Goal: Entertainment & Leisure: Consume media (video, audio)

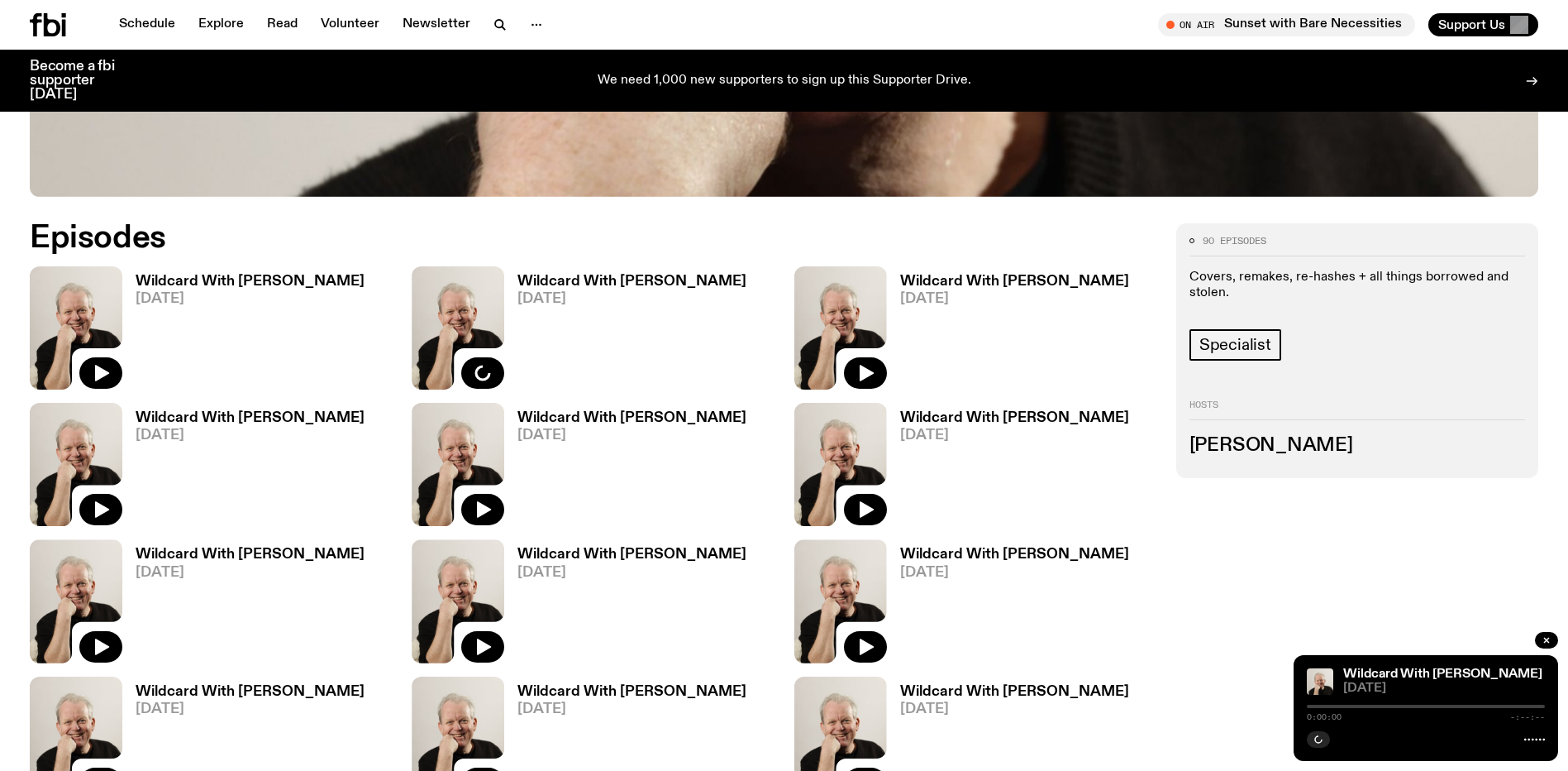
scroll to position [899, 0]
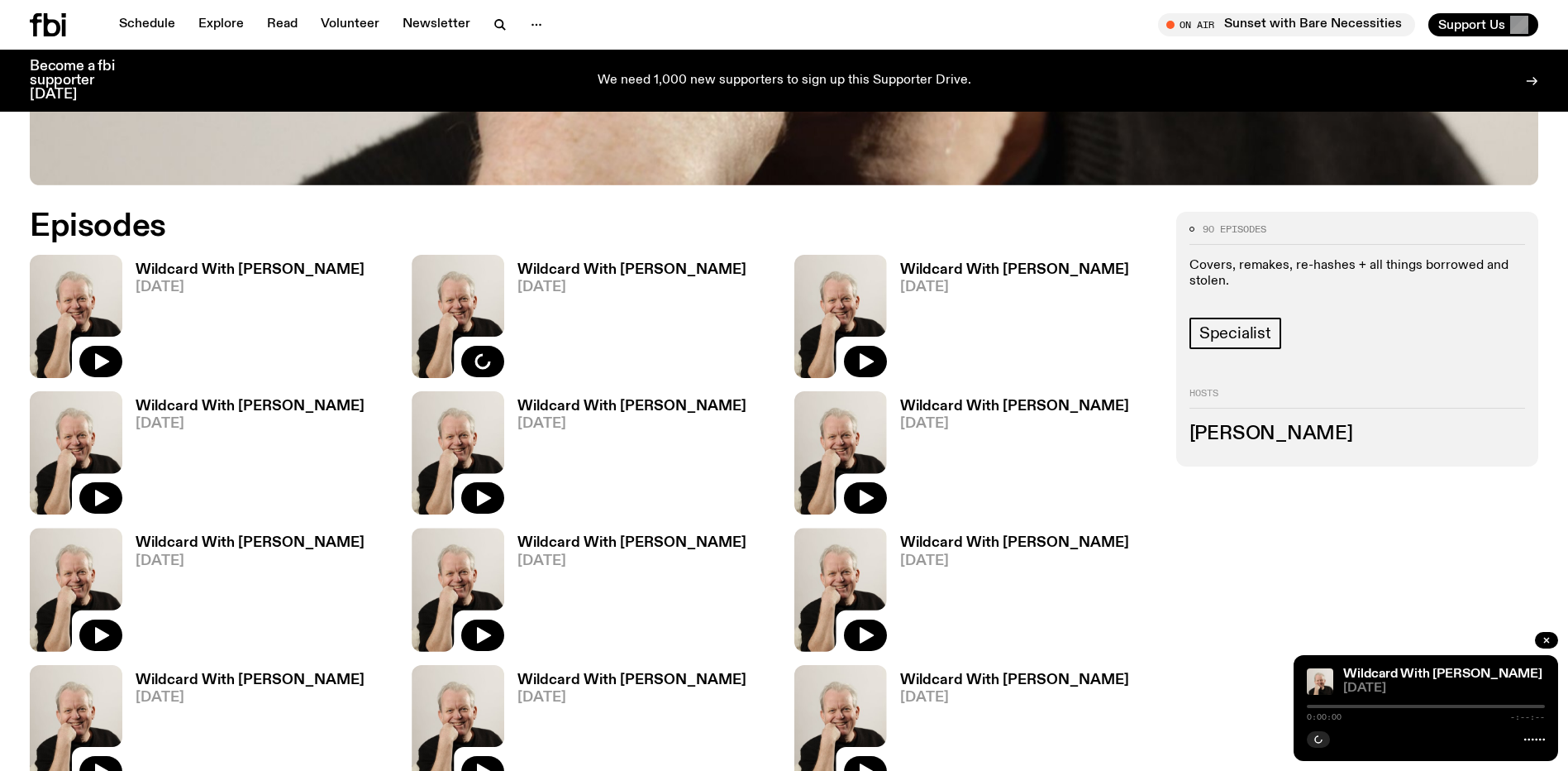
click at [552, 271] on h3 "Wildcard With [PERSON_NAME]" at bounding box center [632, 270] width 229 height 14
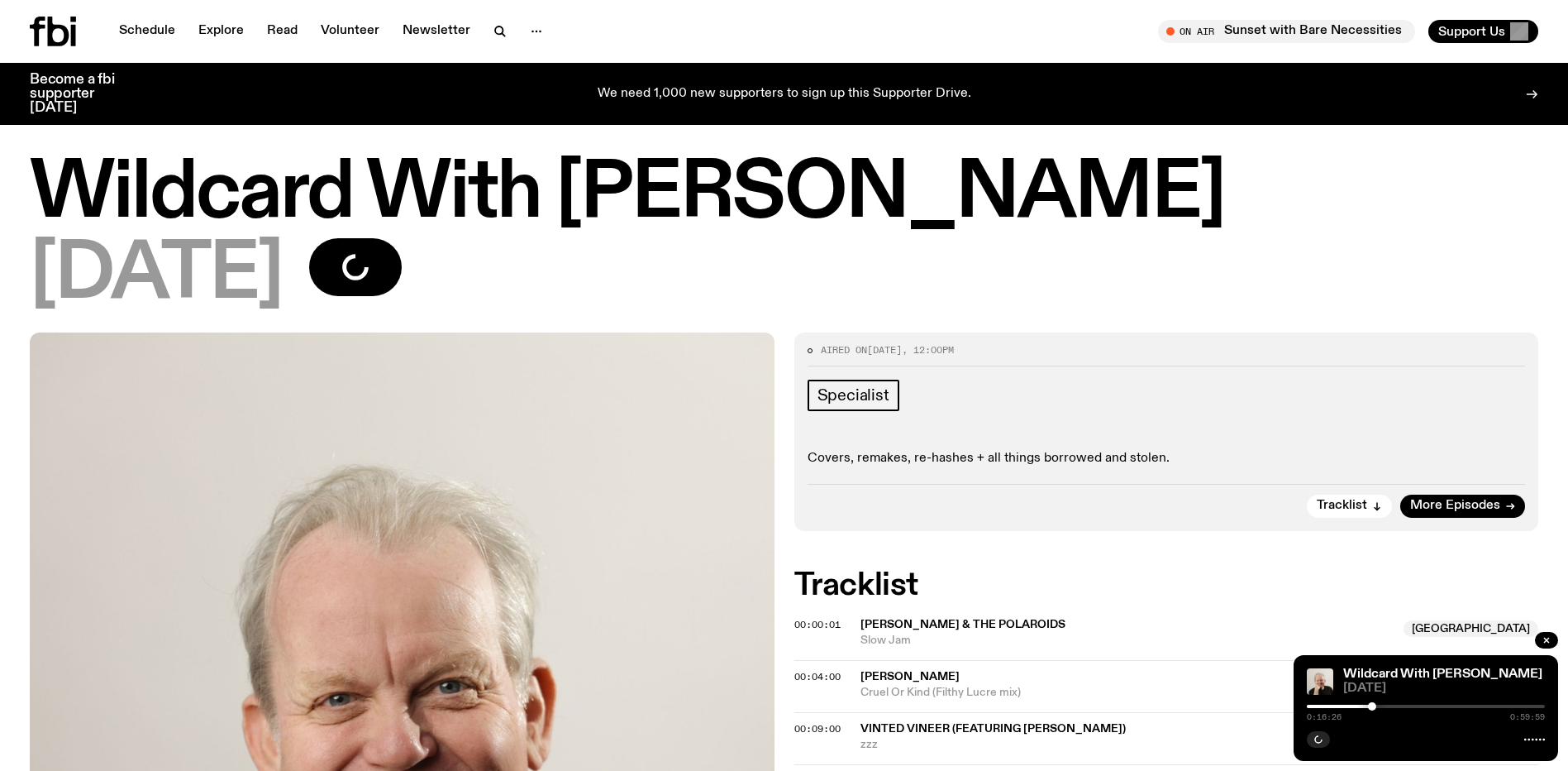
click at [1413, 722] on div "Wildcard With [PERSON_NAME] [DATE] 0:16:26 0:59:59" at bounding box center [1426, 708] width 264 height 105
click at [1388, 693] on span "[DATE]" at bounding box center [1444, 688] width 201 height 12
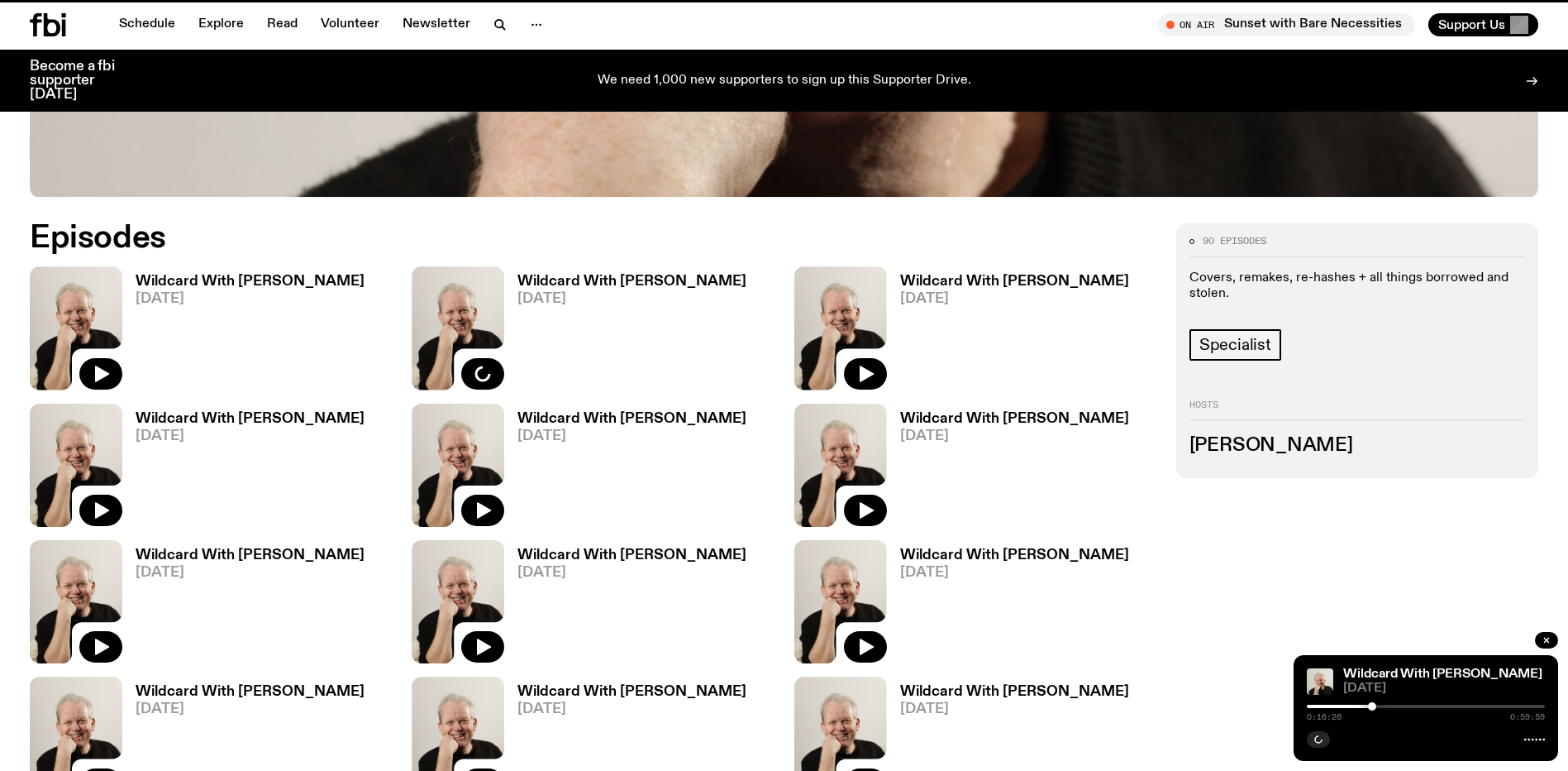
scroll to position [886, 0]
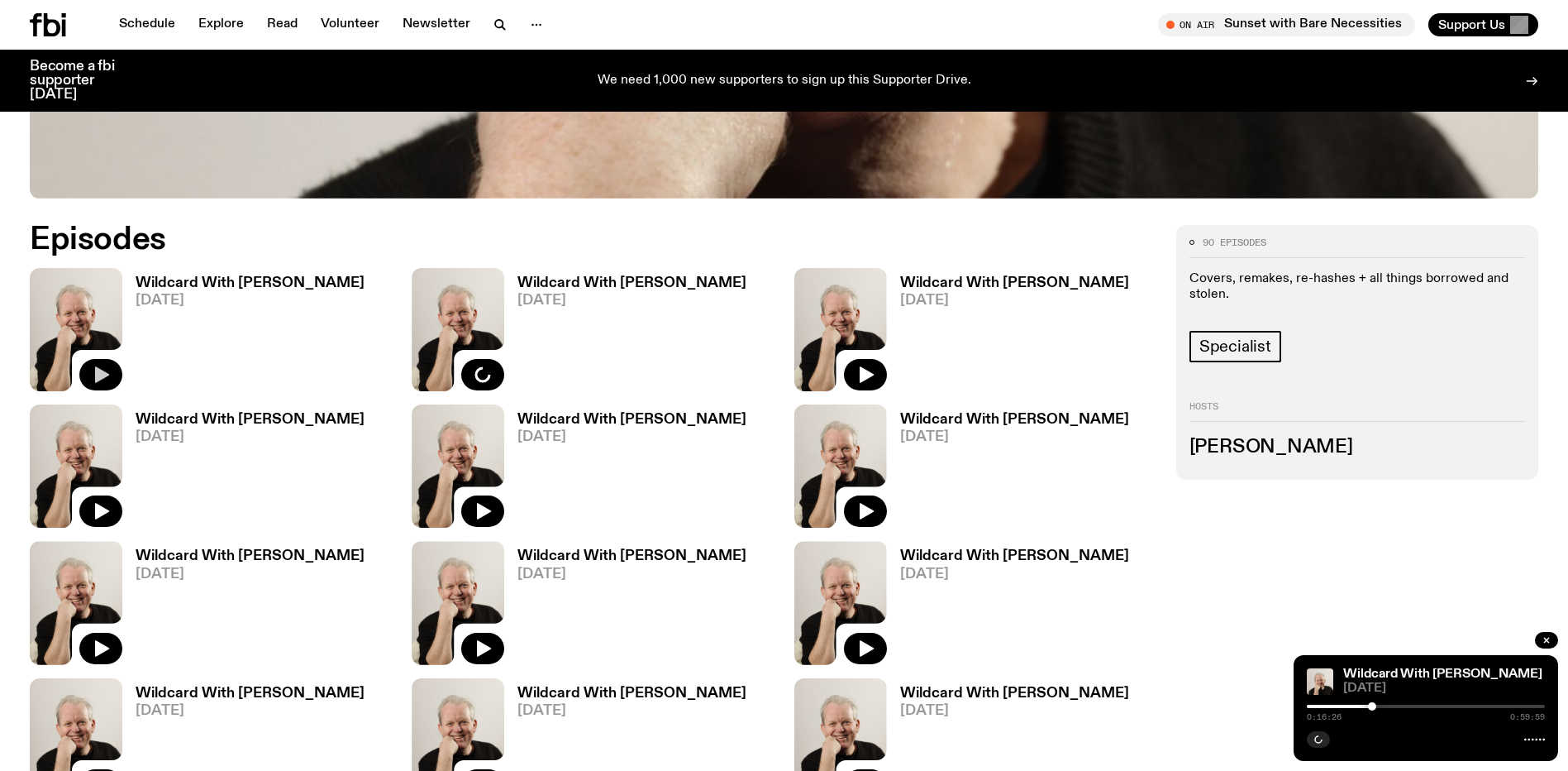
click at [103, 368] on icon "button" at bounding box center [100, 374] width 20 height 20
click at [295, 290] on link "Wildcard With [PERSON_NAME] [DATE]" at bounding box center [244, 334] width 242 height 115
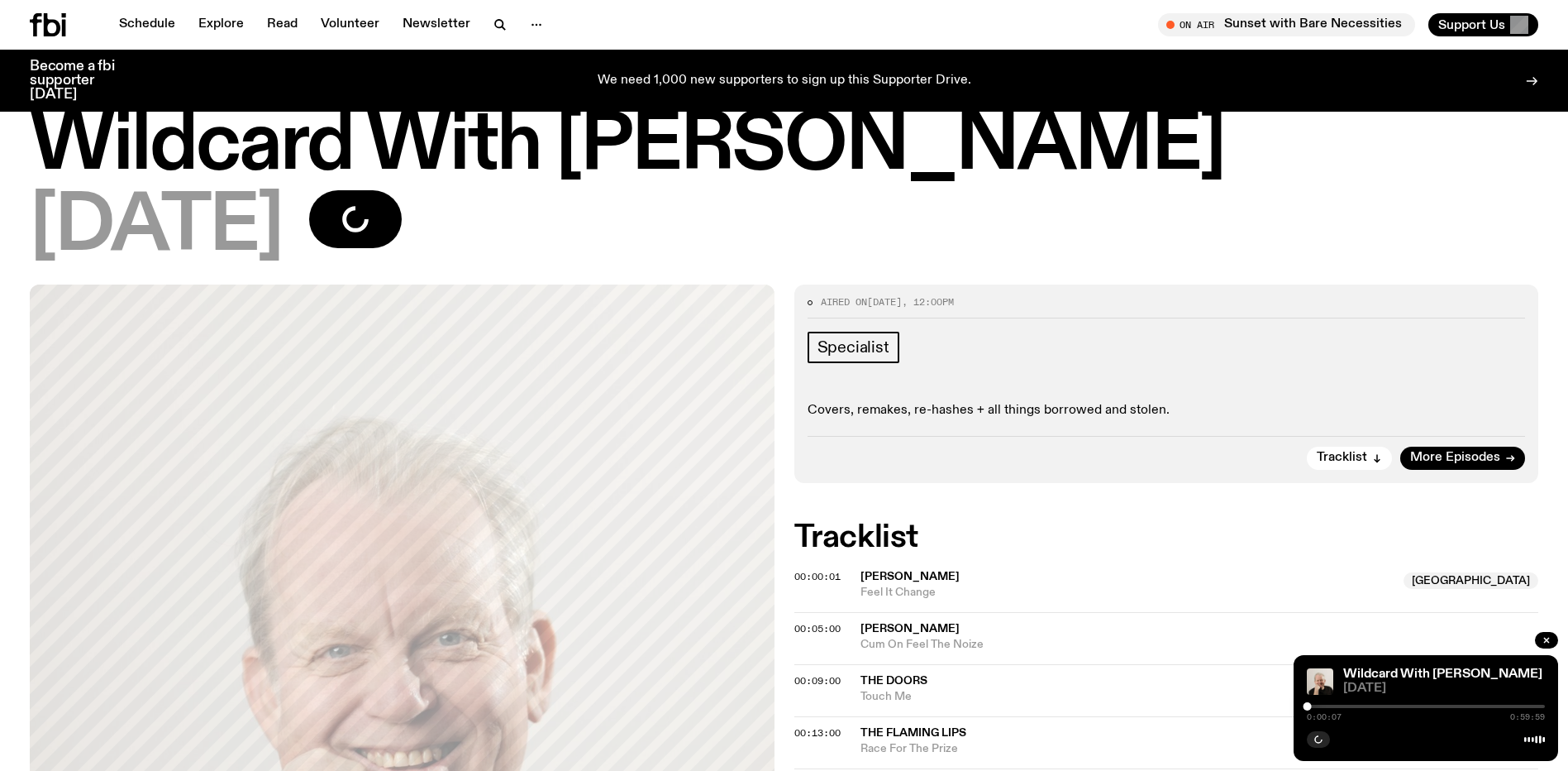
scroll to position [239, 0]
